Goal: Information Seeking & Learning: Learn about a topic

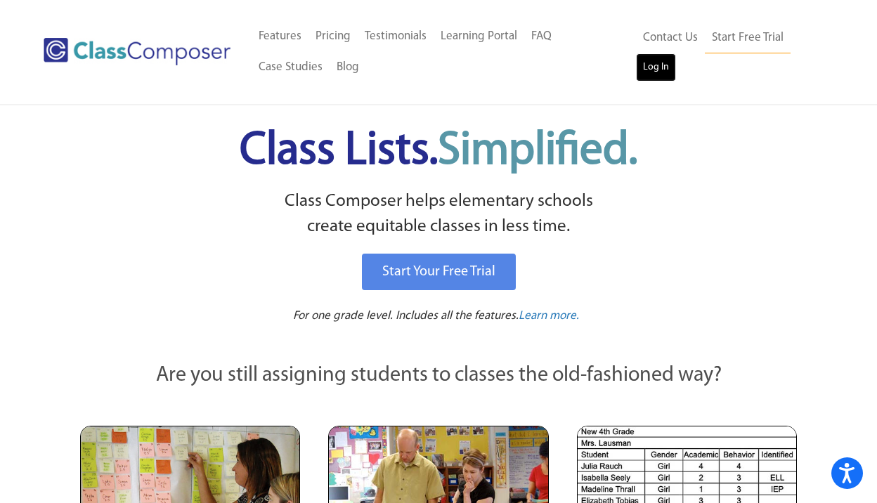
click at [663, 66] on link "Log In" at bounding box center [656, 67] width 40 height 28
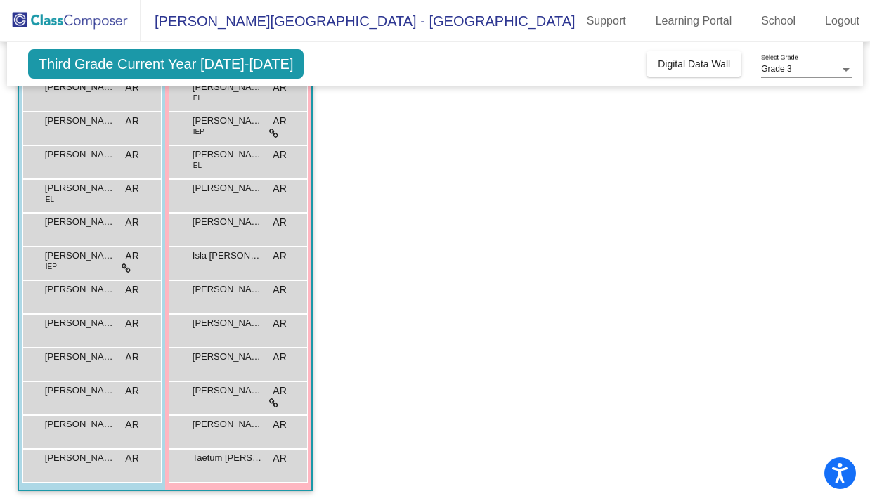
scroll to position [149, 0]
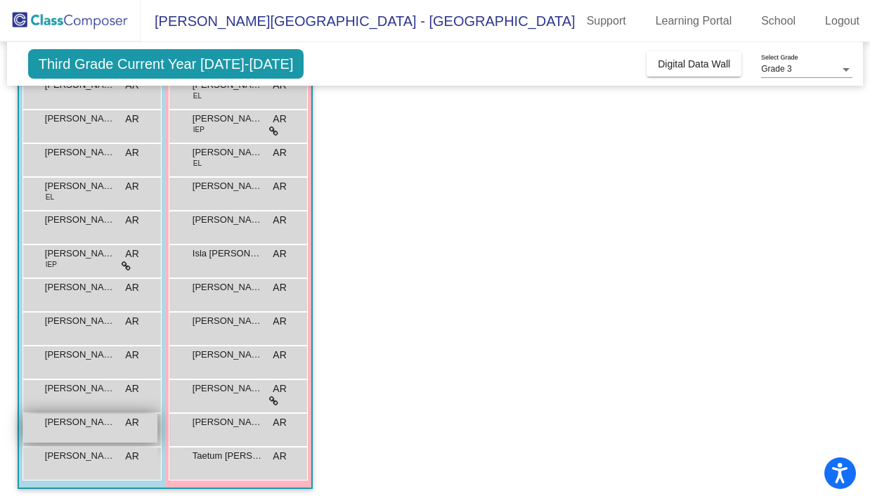
click at [96, 427] on span "[PERSON_NAME]" at bounding box center [80, 422] width 70 height 14
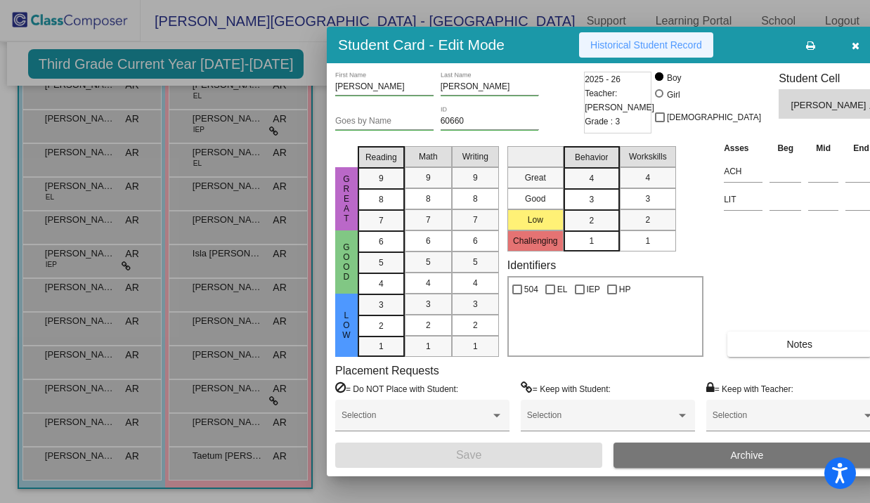
click at [666, 50] on span "Historical Student Record" at bounding box center [646, 44] width 112 height 11
click at [852, 49] on icon "button" at bounding box center [856, 46] width 8 height 10
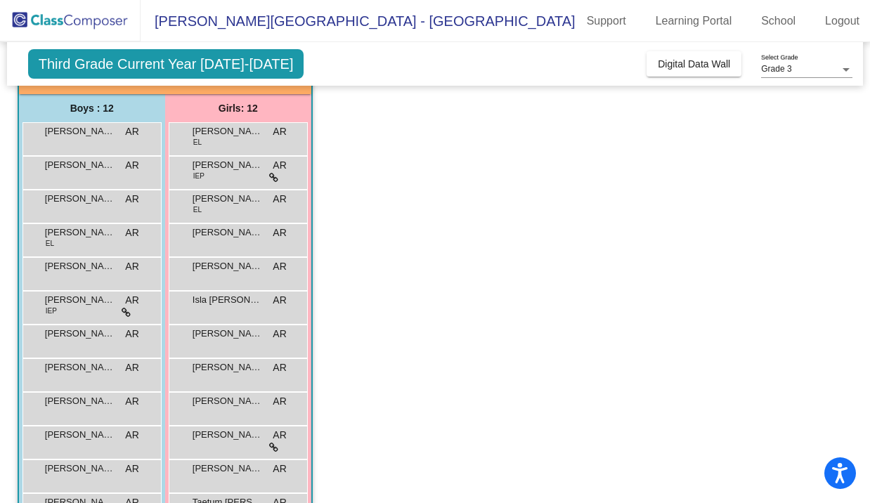
scroll to position [101, 0]
